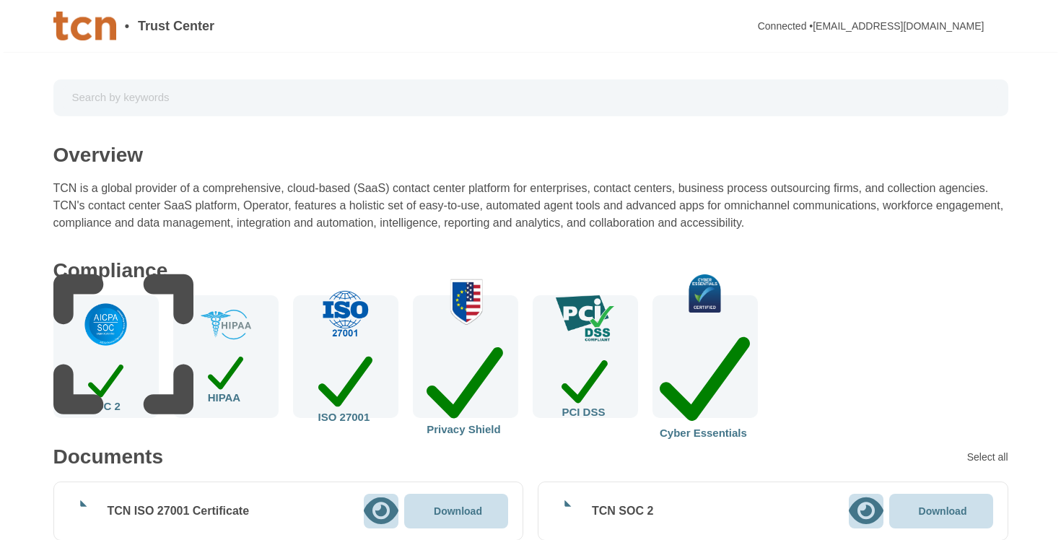
click at [199, 95] on input "text" at bounding box center [531, 97] width 935 height 25
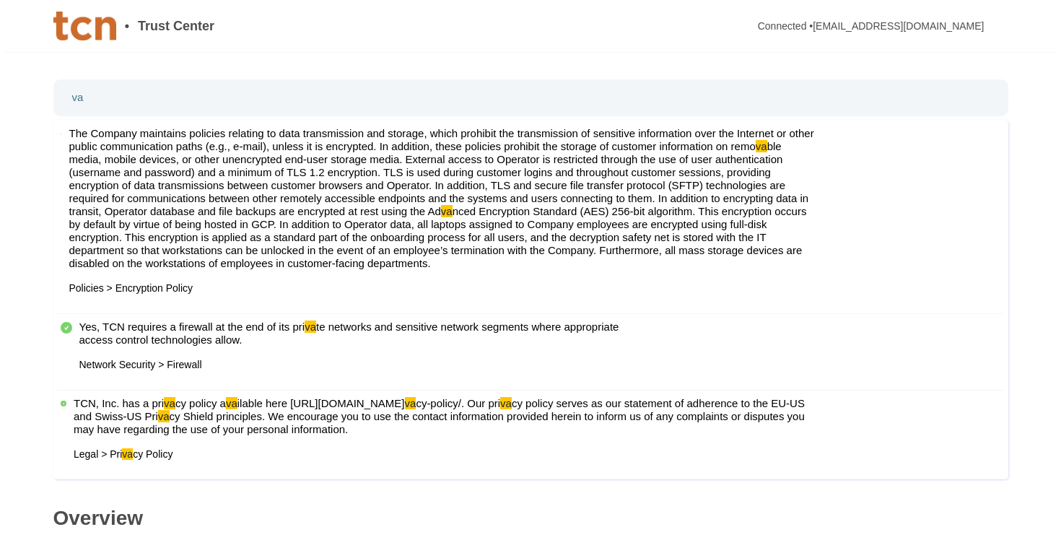
type input "v"
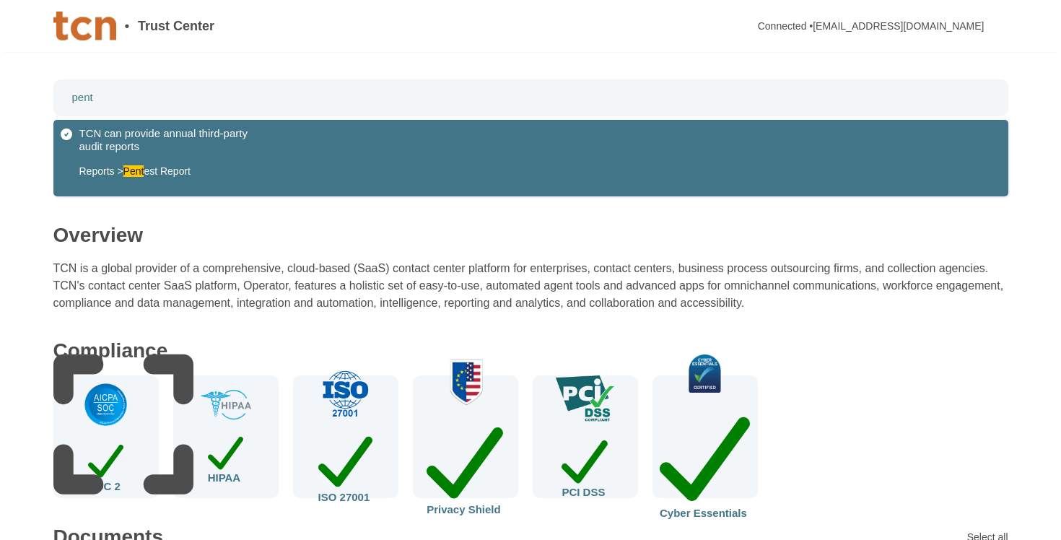
type input "pent"
click at [160, 173] on span "est Report" at bounding box center [167, 171] width 47 height 12
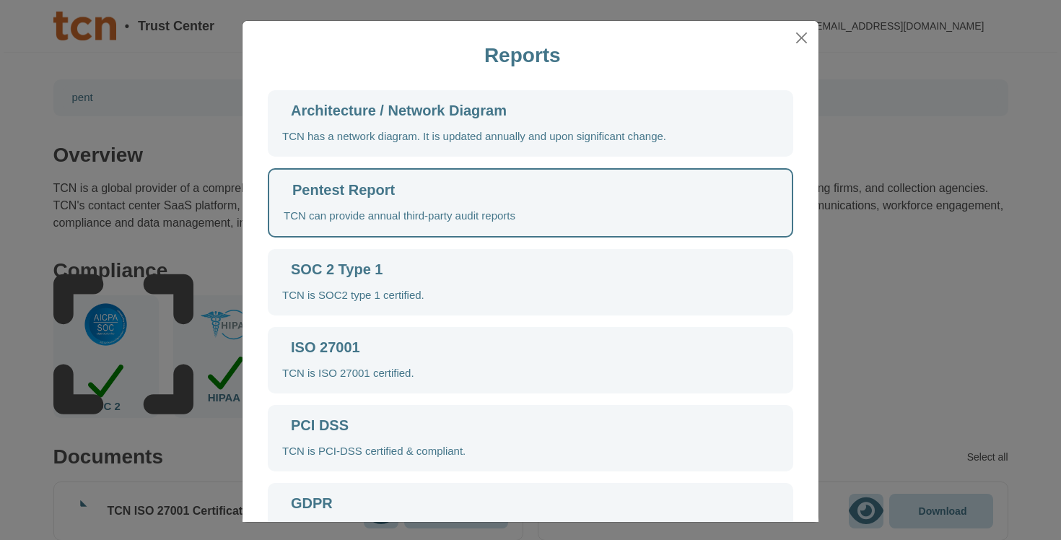
click at [376, 188] on div "Pentest Report" at bounding box center [343, 190] width 103 height 14
click at [551, 211] on div "Pentest Report TCN can provide annual third-party audit reports" at bounding box center [531, 202] width 526 height 69
click at [801, 39] on button "Close" at bounding box center [802, 38] width 22 height 22
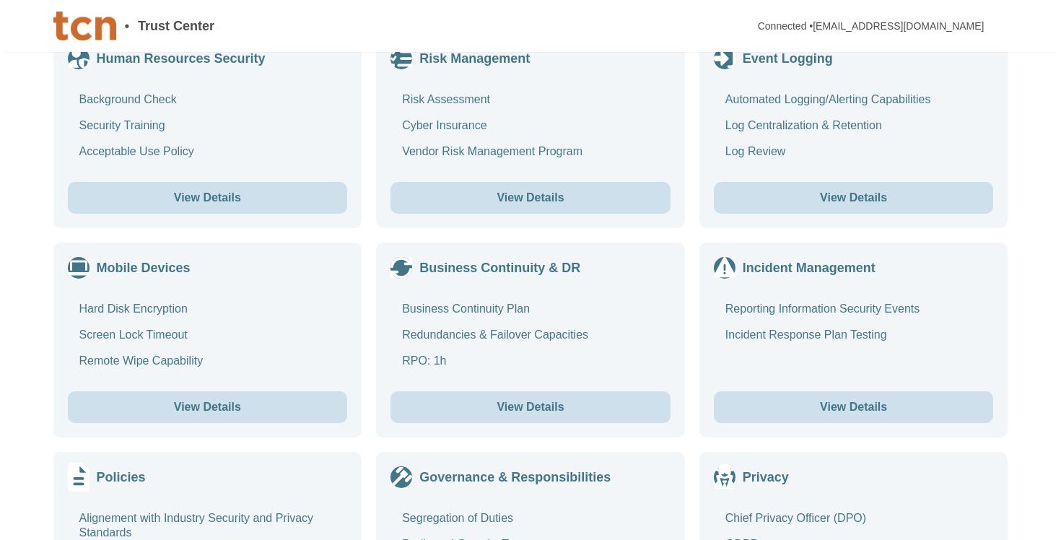
scroll to position [1584, 0]
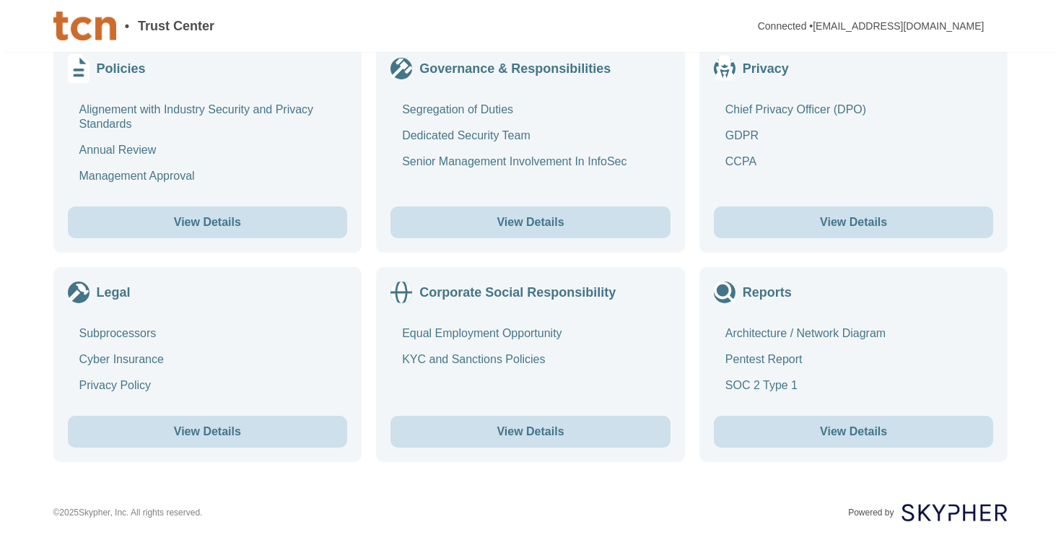
click at [845, 423] on button "View Details" at bounding box center [854, 432] width 280 height 32
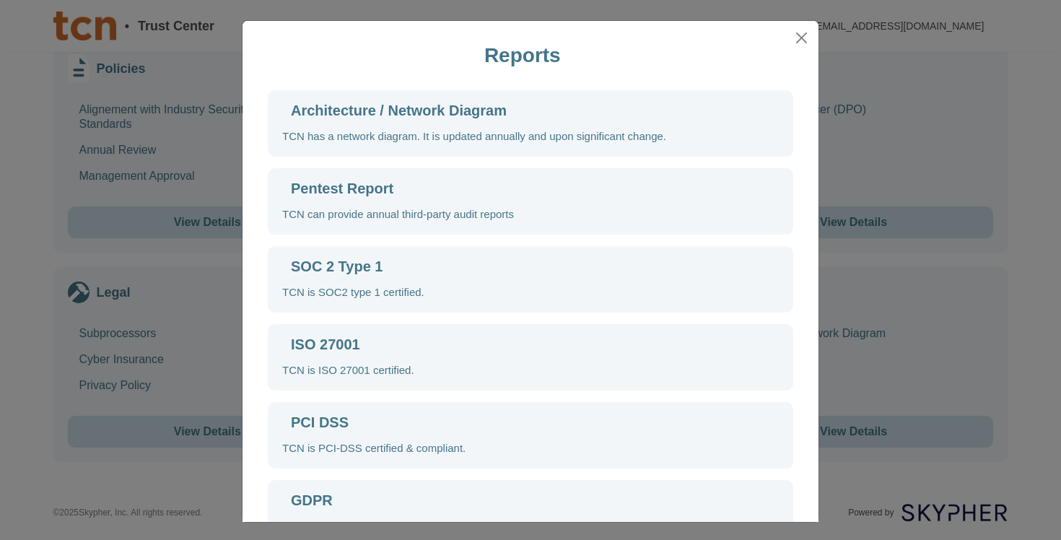
click at [282, 190] on icon at bounding box center [282, 190] width 0 height 0
click at [798, 41] on button "Close" at bounding box center [802, 38] width 22 height 22
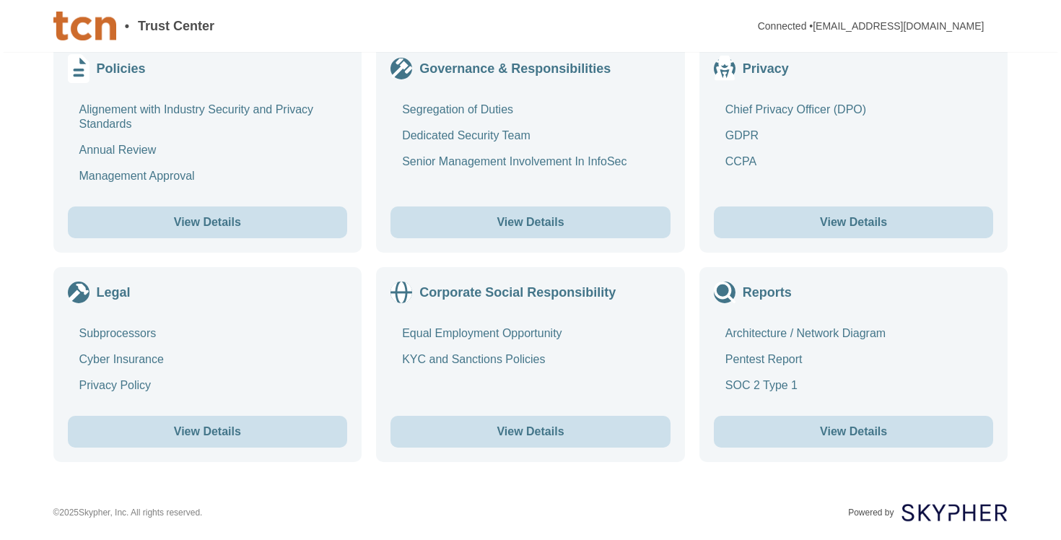
click at [725, 292] on icon at bounding box center [725, 293] width 22 height 22
click at [840, 428] on button "View Details" at bounding box center [854, 432] width 280 height 32
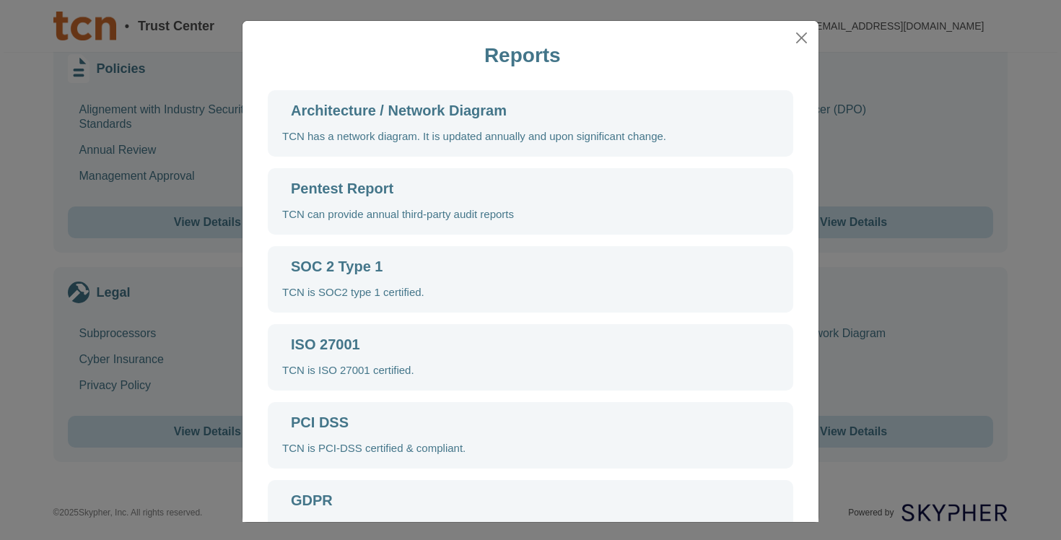
click at [355, 191] on div "Pentest Report" at bounding box center [342, 188] width 103 height 14
drag, startPoint x: 533, startPoint y: 217, endPoint x: 639, endPoint y: 149, distance: 126.3
click at [550, 205] on div "Pentest Report TCN can provide annual third-party audit reports" at bounding box center [531, 201] width 526 height 66
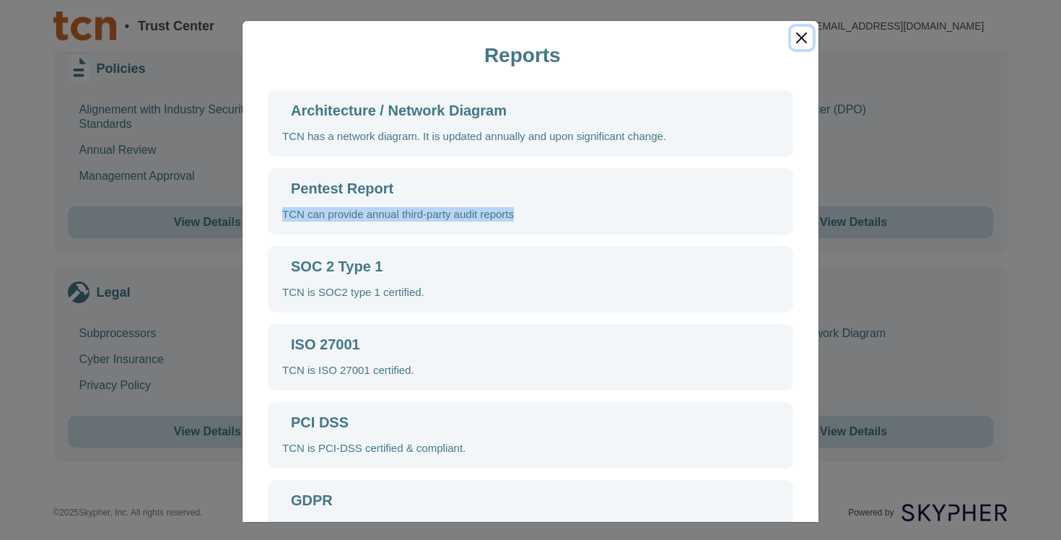
click at [803, 38] on button "Close" at bounding box center [802, 38] width 22 height 22
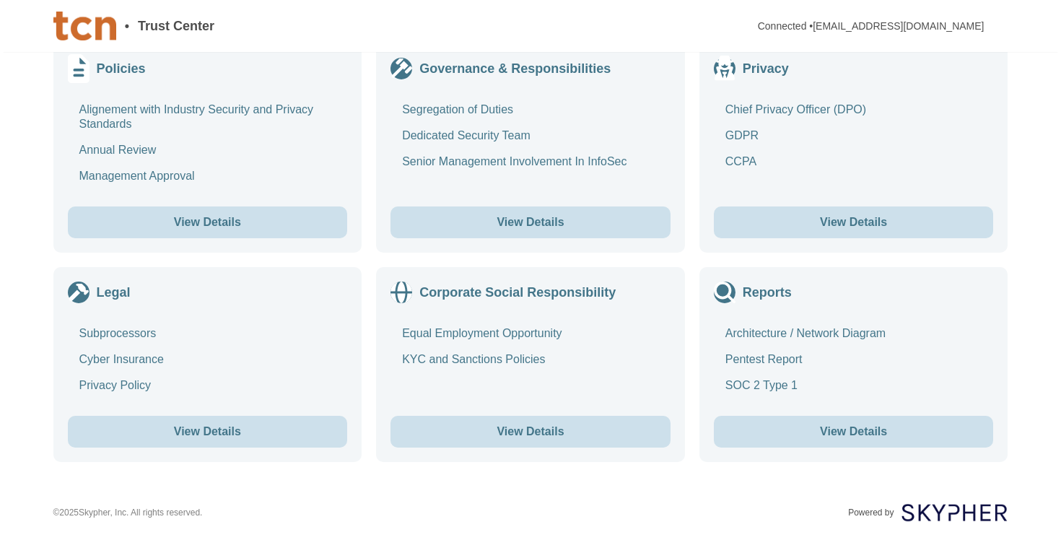
click at [835, 429] on button "View Details" at bounding box center [854, 432] width 280 height 32
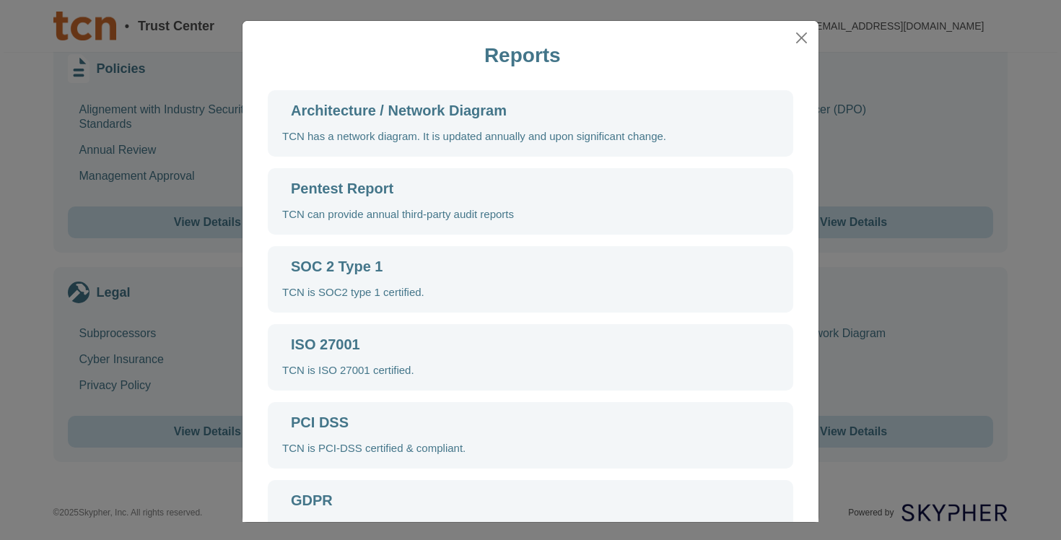
scroll to position [38, 0]
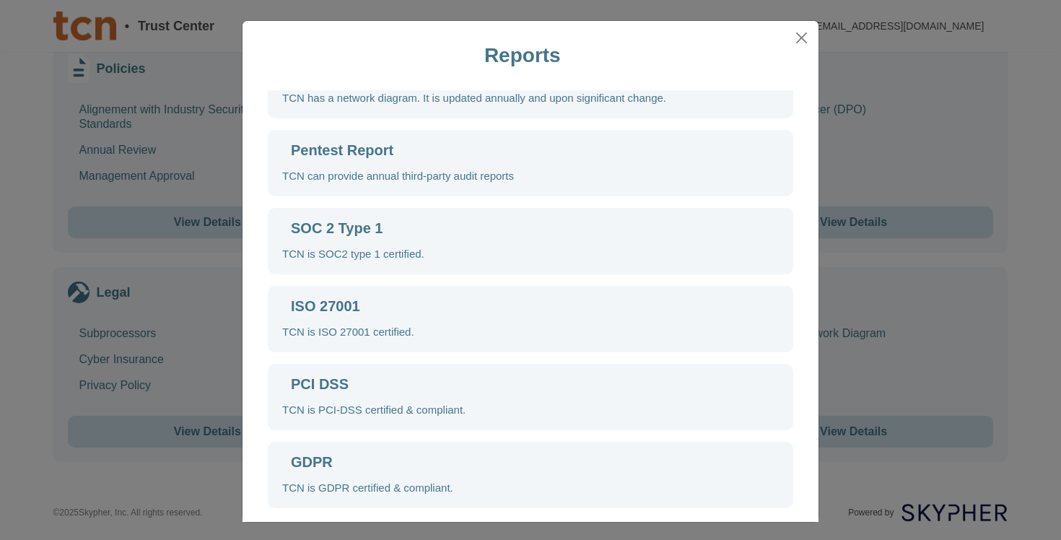
click at [286, 230] on icon at bounding box center [467, 415] width 370 height 370
drag, startPoint x: 286, startPoint y: 225, endPoint x: 323, endPoint y: 181, distance: 57.9
click at [305, 219] on div "SOC 2 Type 1 TCN is SOC2 type 1 certified." at bounding box center [531, 241] width 526 height 66
click at [333, 156] on div "Pentest Report" at bounding box center [342, 150] width 103 height 14
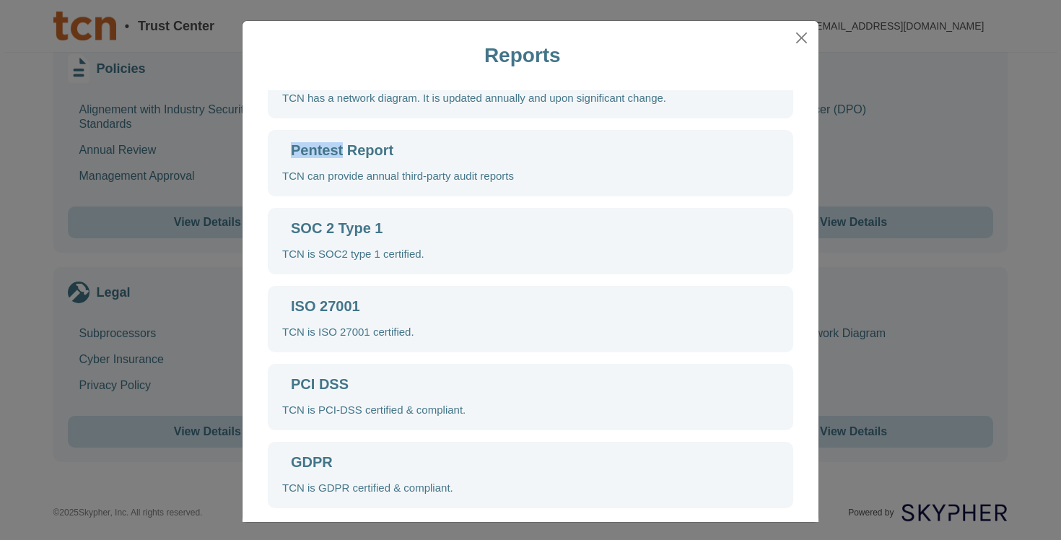
click at [333, 156] on div "Pentest Report" at bounding box center [342, 150] width 103 height 14
click at [481, 203] on div "Architecture / Network Diagram TCN has a network diagram. It is updated annuall…" at bounding box center [530, 280] width 547 height 456
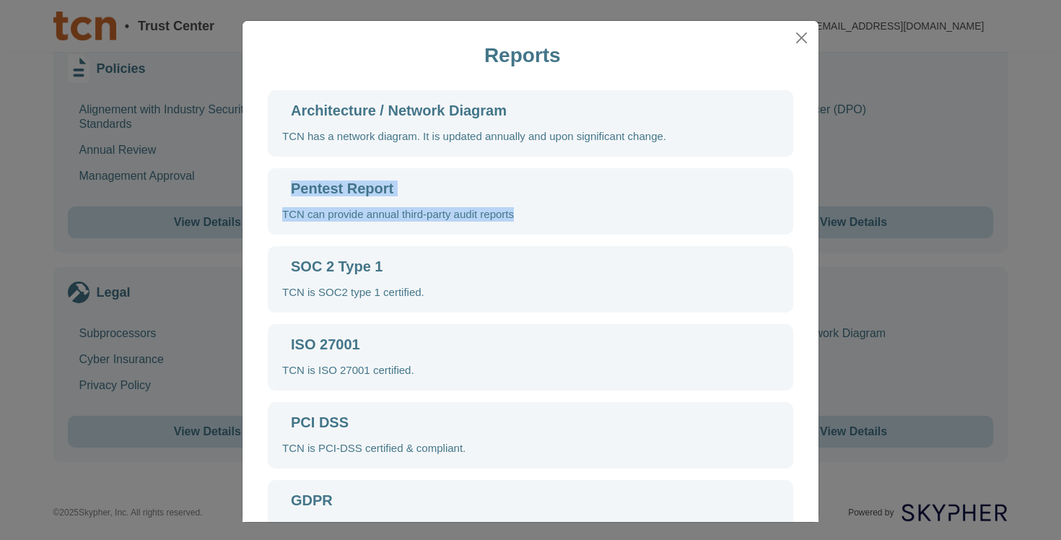
drag, startPoint x: 535, startPoint y: 213, endPoint x: 269, endPoint y: 186, distance: 267.8
click at [269, 186] on div "Pentest Report TCN can provide annual third-party audit reports" at bounding box center [531, 201] width 526 height 66
click at [803, 38] on button "Close" at bounding box center [802, 38] width 22 height 22
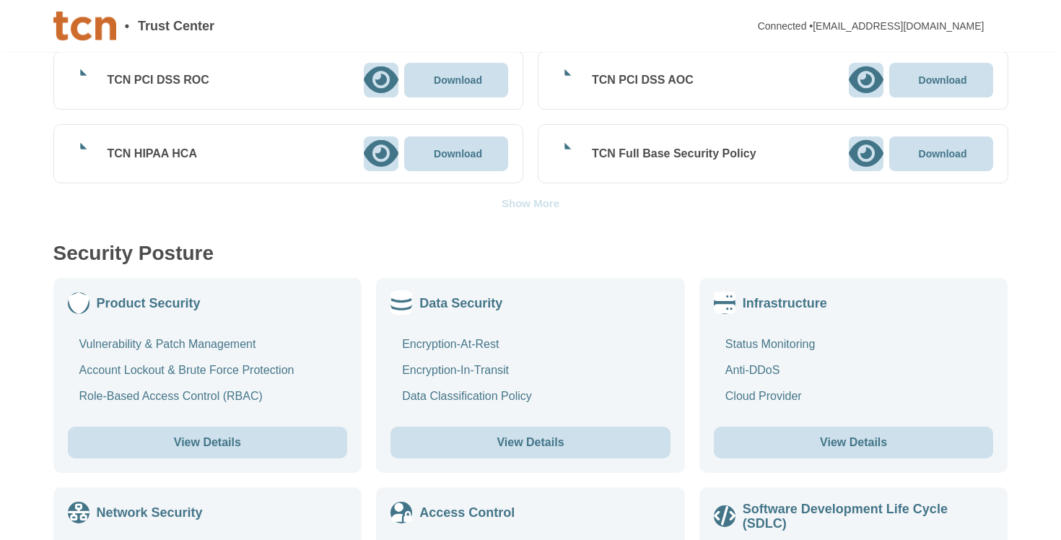
scroll to position [502, 0]
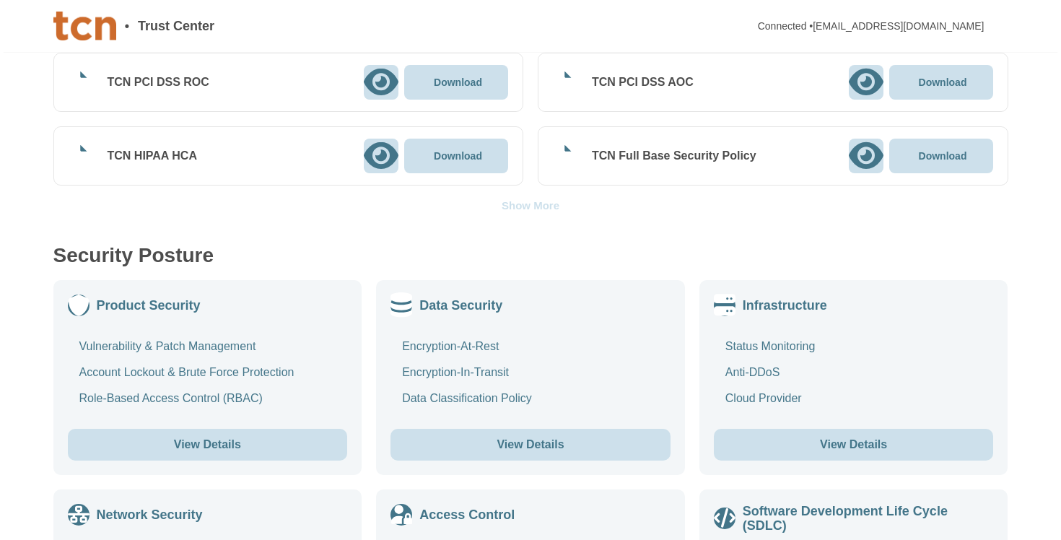
click at [529, 204] on div "Show More" at bounding box center [531, 205] width 58 height 11
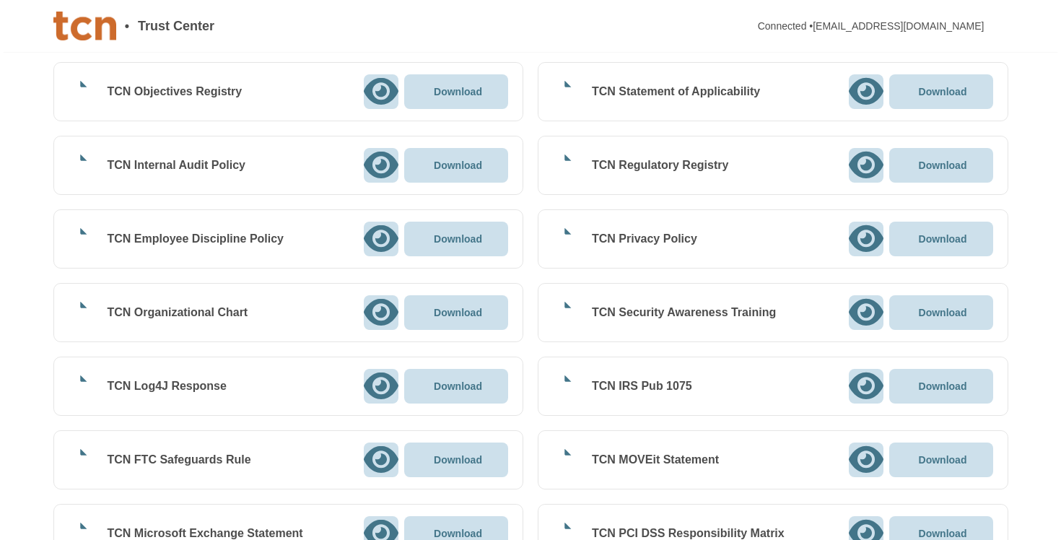
scroll to position [1021, 0]
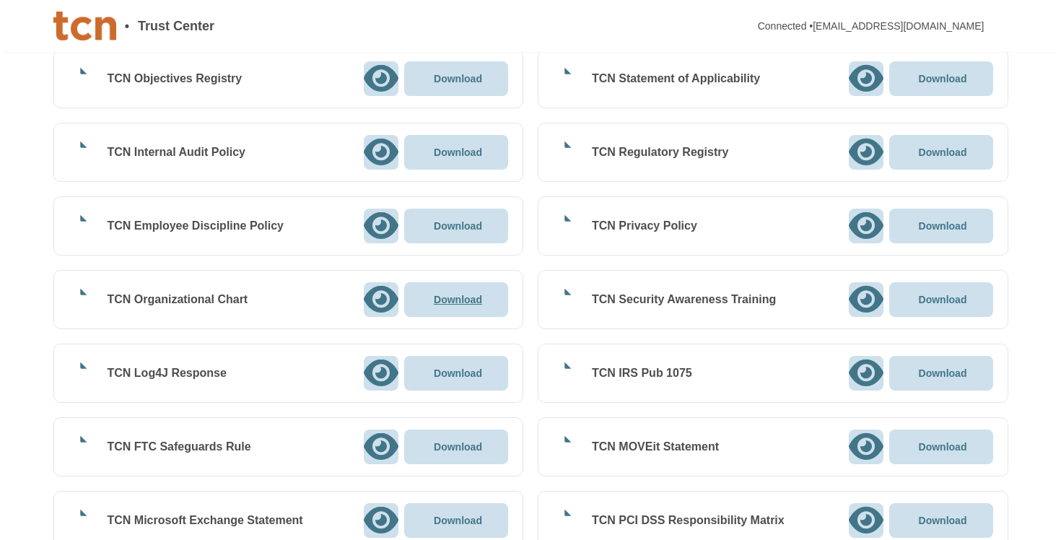
click at [437, 299] on div "Download" at bounding box center [456, 299] width 52 height 11
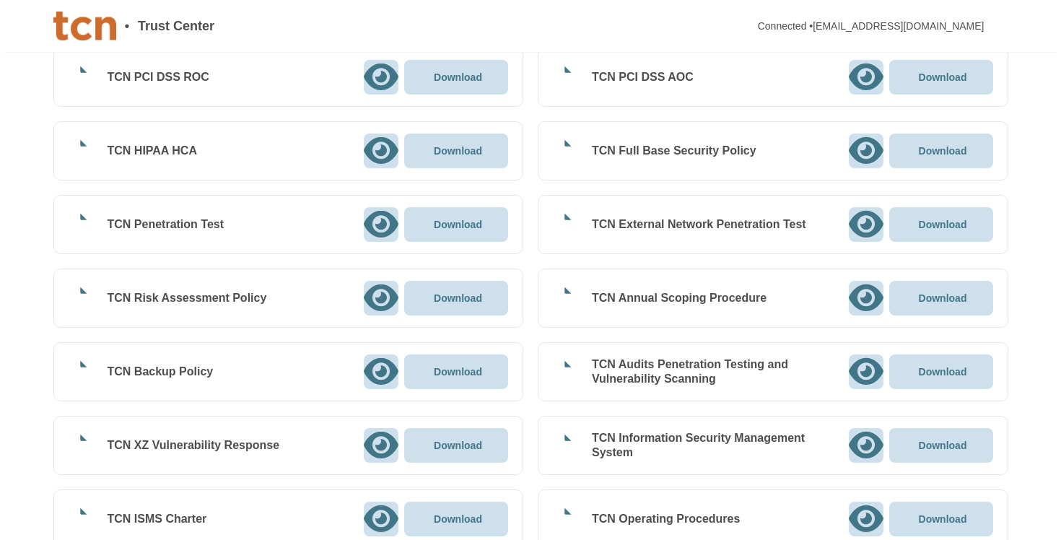
scroll to position [510, 0]
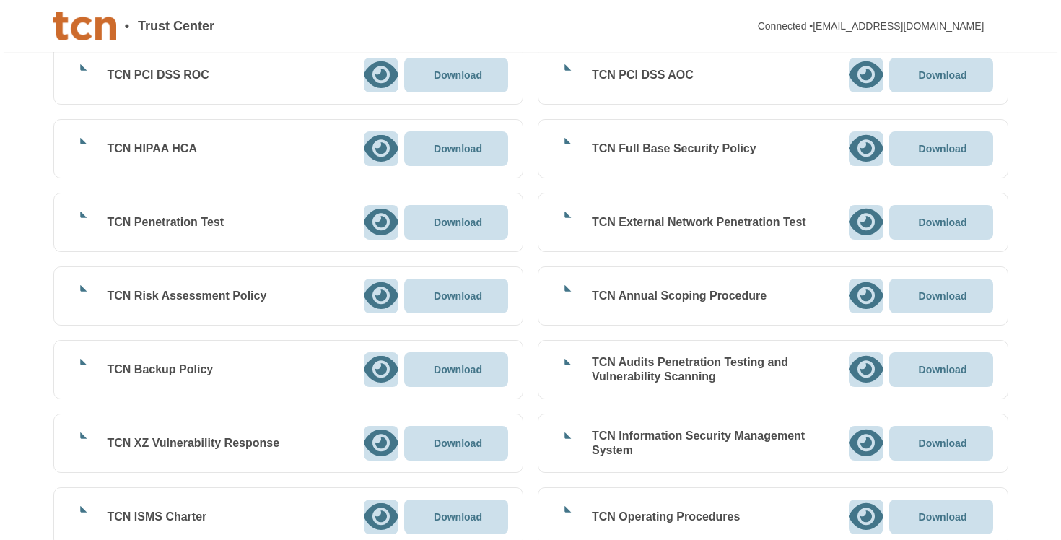
click at [449, 224] on p "Download" at bounding box center [458, 222] width 48 height 10
